Goal: Information Seeking & Learning: Learn about a topic

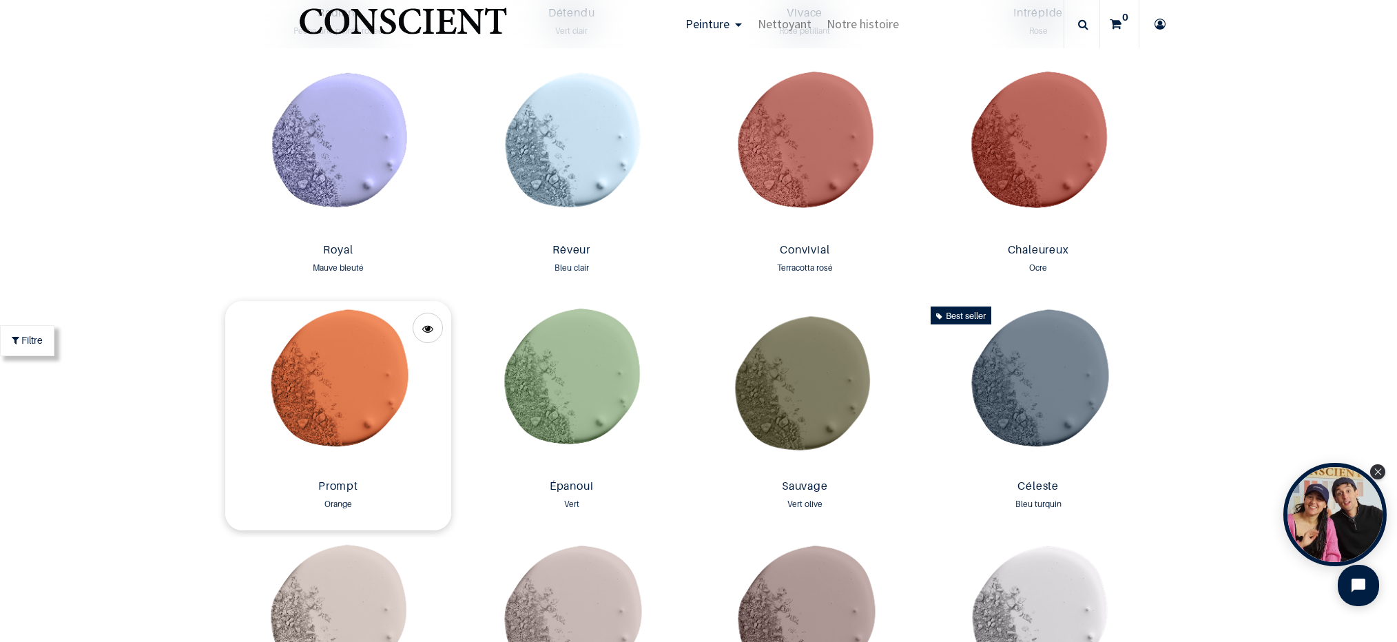
scroll to position [1723, 0]
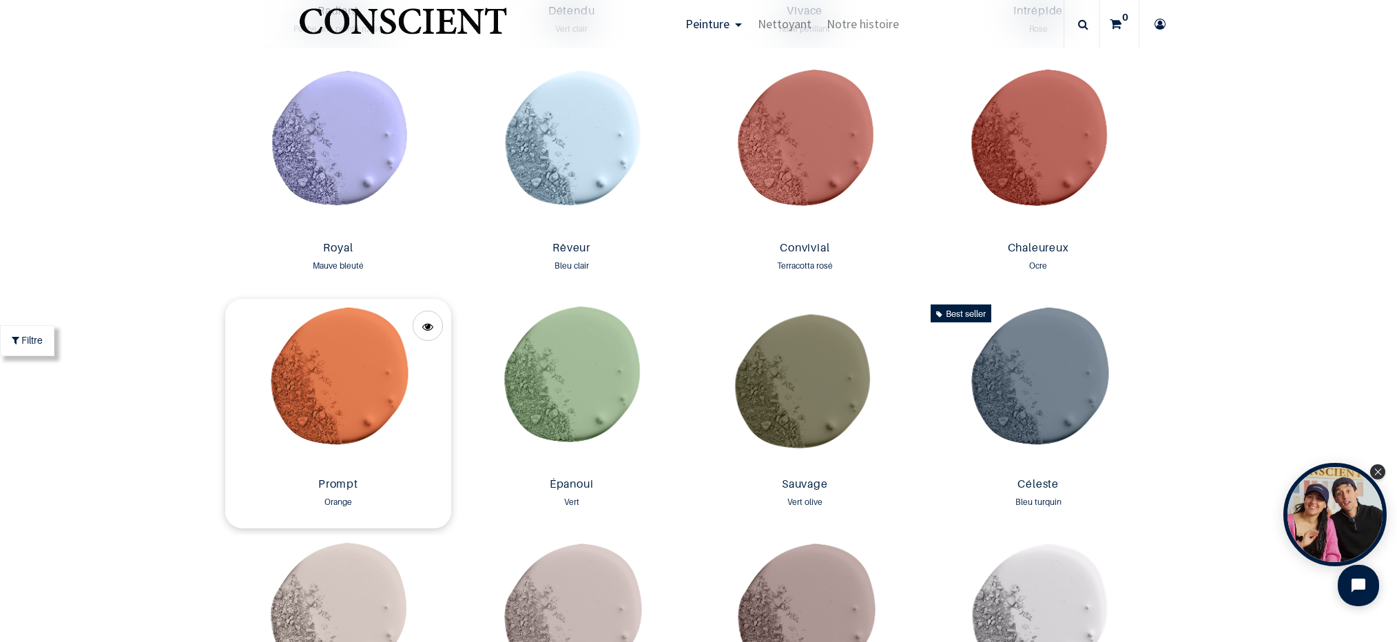
click at [336, 391] on img at bounding box center [338, 385] width 227 height 173
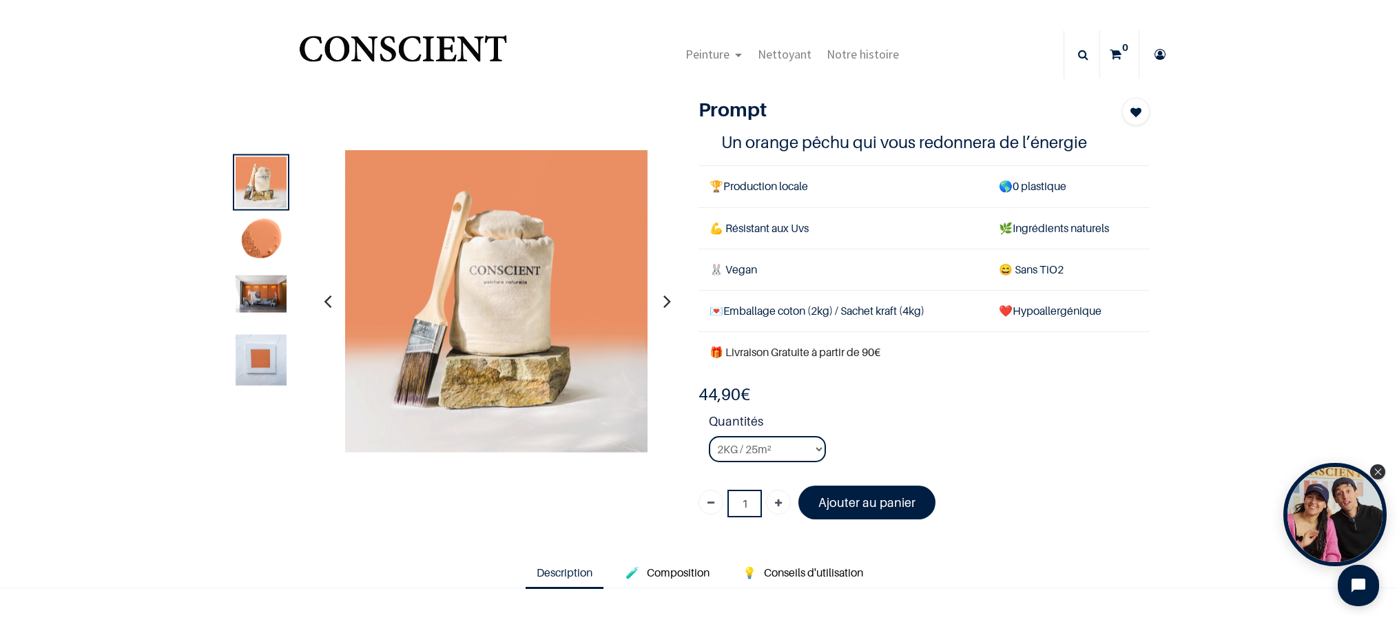
click at [257, 354] on img at bounding box center [261, 359] width 51 height 51
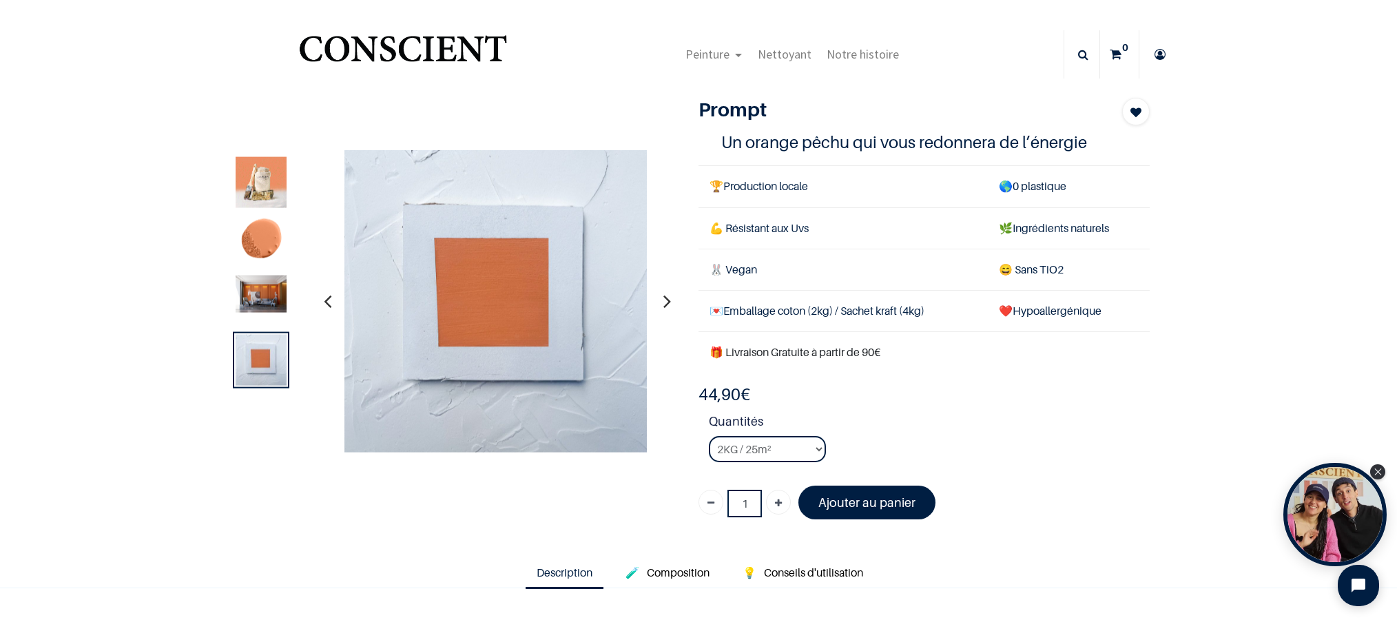
click at [264, 287] on img at bounding box center [261, 293] width 51 height 37
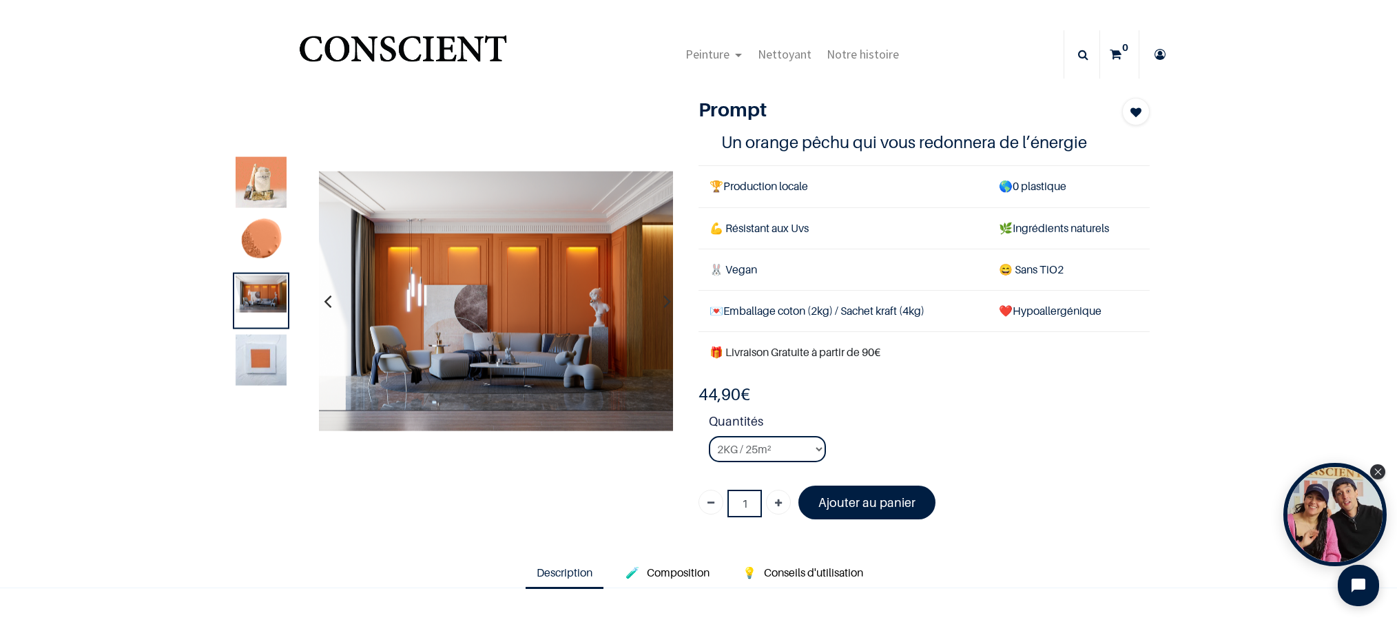
click at [266, 360] on img at bounding box center [261, 359] width 51 height 51
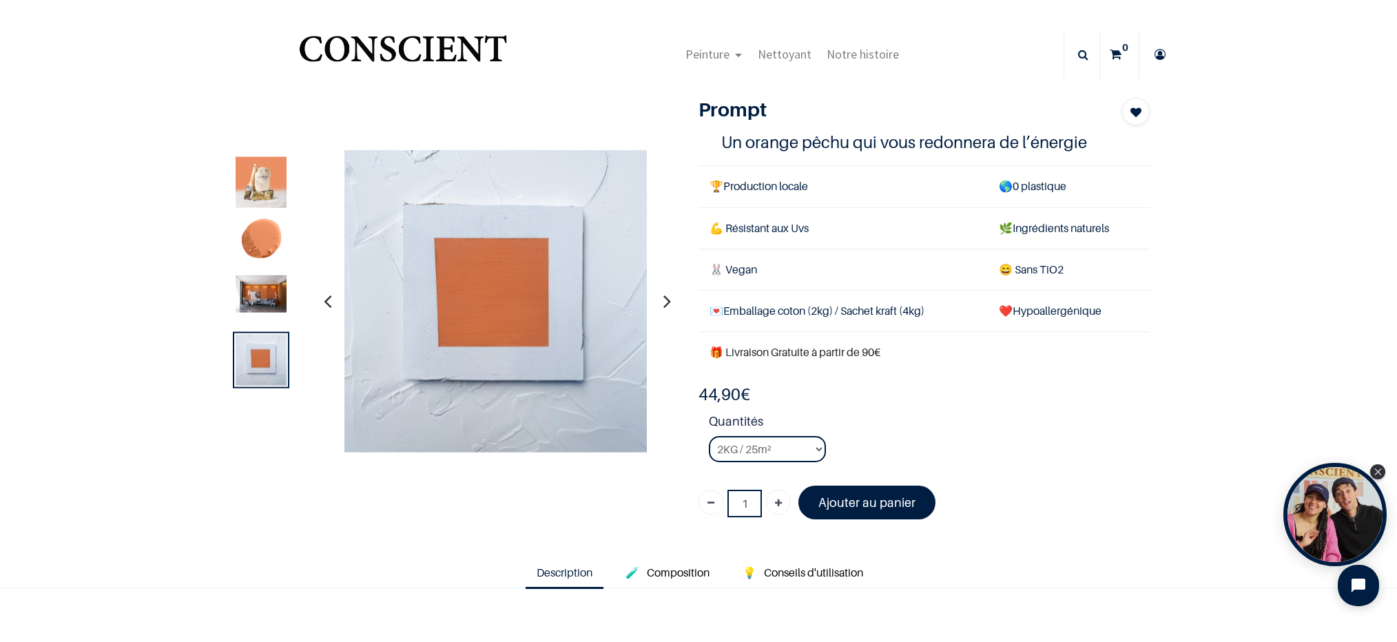
click at [262, 179] on img at bounding box center [261, 181] width 51 height 51
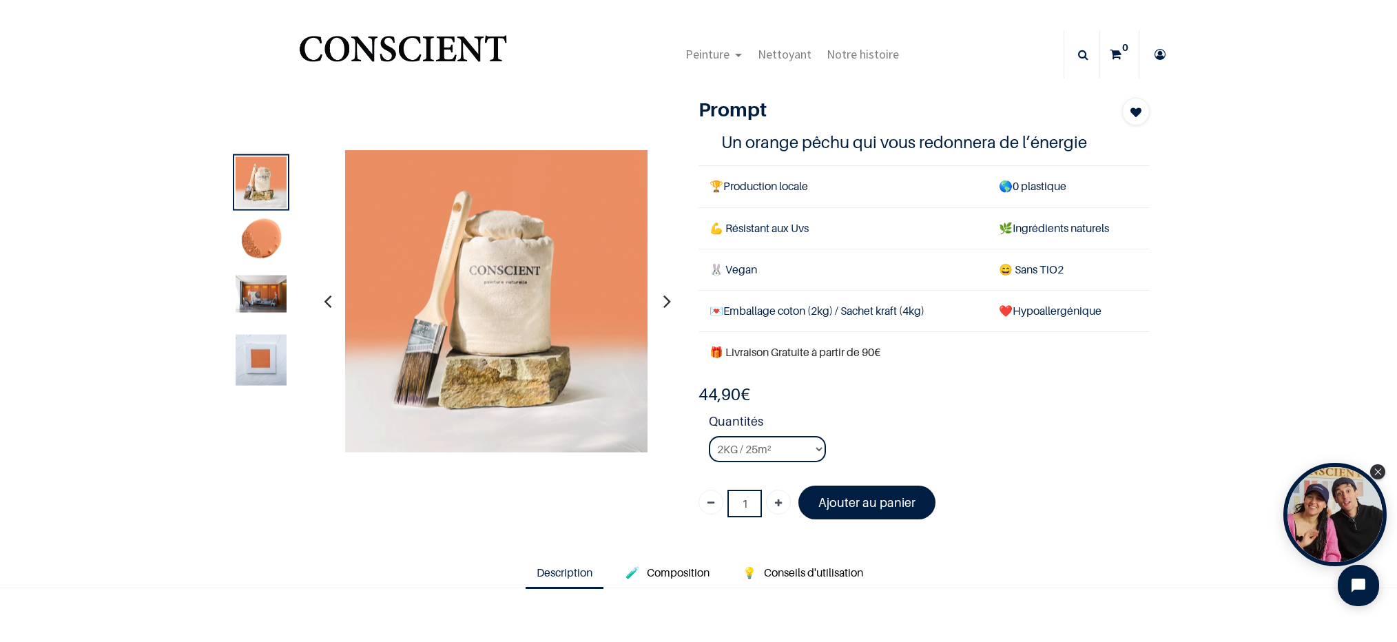
click at [262, 298] on img at bounding box center [261, 293] width 51 height 37
